Goal: Task Accomplishment & Management: Complete application form

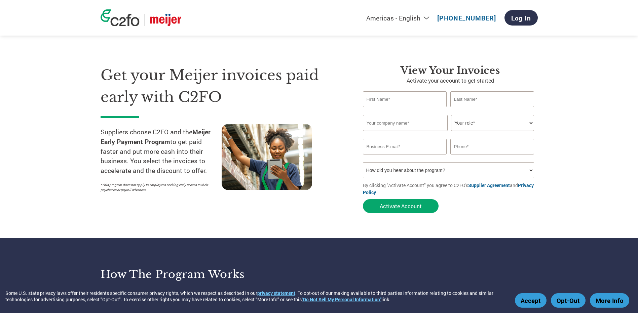
click at [383, 104] on input "text" at bounding box center [405, 99] width 84 height 16
type input "[PERSON_NAME]"
type input "Impex Inc"
type input "[EMAIL_ADDRESS][DOMAIN_NAME]"
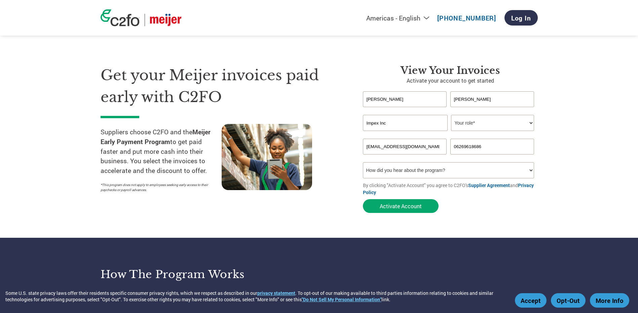
click at [455, 147] on input "06269618686" at bounding box center [492, 147] width 84 height 16
type input "6269618686"
click at [474, 130] on select "Your role* CFO Controller Credit Manager Finance Director Treasurer CEO Preside…" at bounding box center [492, 123] width 83 height 16
select select "ACCOUNTS_RECEIVABLE"
click at [451, 115] on select "Your role* CFO Controller Credit Manager Finance Director Treasurer CEO Preside…" at bounding box center [492, 123] width 83 height 16
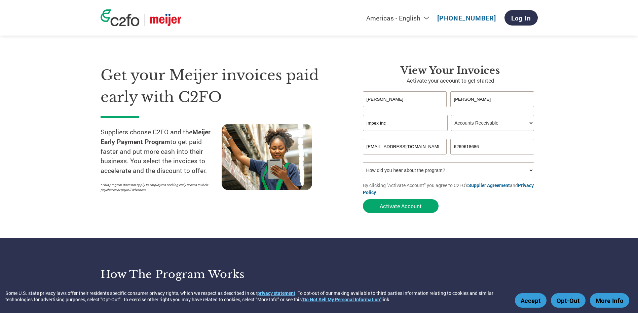
click at [431, 166] on select "How did you hear about the program? Received a letter Email Social Media Online…" at bounding box center [448, 170] width 171 height 16
select select "Email"
click at [363, 162] on select "How did you hear about the program? Received a letter Email Social Media Online…" at bounding box center [448, 170] width 171 height 16
